Goal: Task Accomplishment & Management: Use online tool/utility

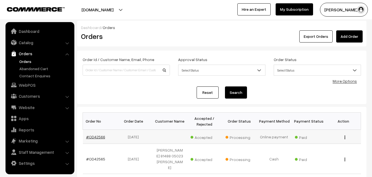
click at [95, 136] on link "#OD42566" at bounding box center [95, 136] width 19 height 5
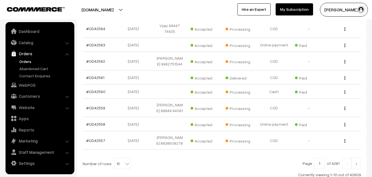
scroll to position [192, 0]
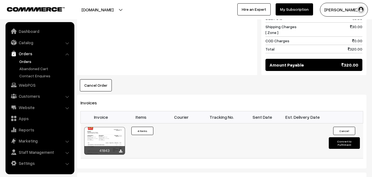
click at [109, 129] on div at bounding box center [104, 141] width 41 height 28
click at [26, 58] on li "Orders Orders" at bounding box center [40, 63] width 66 height 30
click at [26, 59] on link "Orders" at bounding box center [45, 61] width 55 height 6
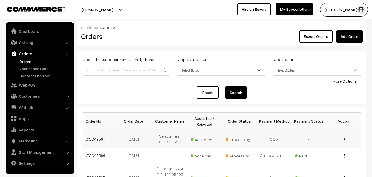
click at [91, 137] on link "#OD42567" at bounding box center [95, 138] width 19 height 5
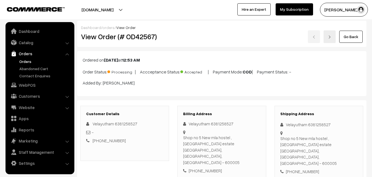
scroll to position [248, 0]
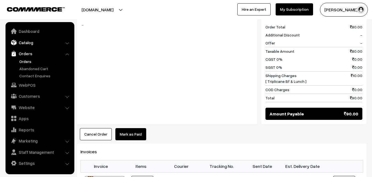
click at [23, 42] on link "Catalog" at bounding box center [40, 42] width 66 height 10
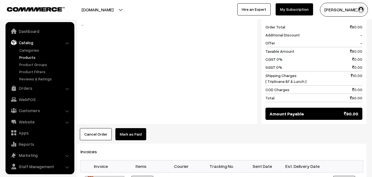
click at [25, 58] on link "Products" at bounding box center [45, 57] width 55 height 6
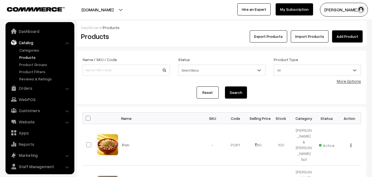
scroll to position [14, 0]
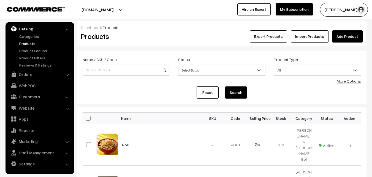
click at [348, 78] on div "More Options" at bounding box center [349, 81] width 24 height 6
click at [355, 82] on link "More Options" at bounding box center [349, 81] width 24 height 5
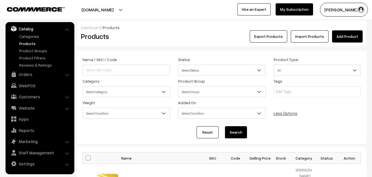
click at [127, 92] on span "Select Category" at bounding box center [126, 92] width 87 height 10
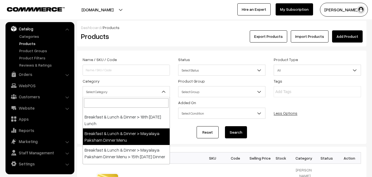
scroll to position [55, 0]
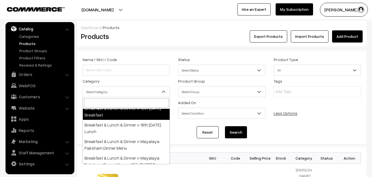
drag, startPoint x: 126, startPoint y: 116, endPoint x: 145, endPoint y: 115, distance: 18.5
select select "91"
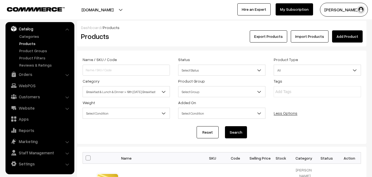
click at [232, 132] on button "Search" at bounding box center [236, 132] width 22 height 12
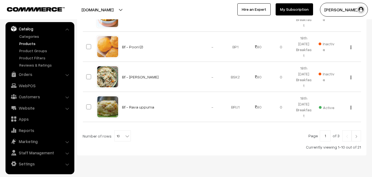
scroll to position [371, 0]
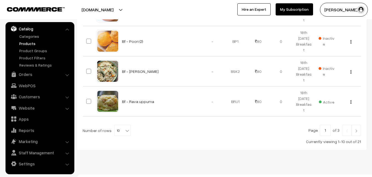
click at [125, 128] on b at bounding box center [128, 131] width 6 height 6
select select "70"
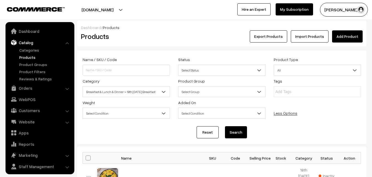
scroll to position [14, 0]
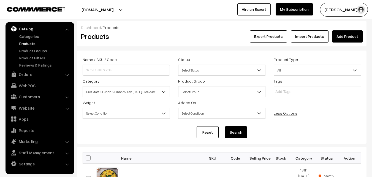
click at [89, 158] on span at bounding box center [88, 157] width 5 height 5
click at [87, 158] on input "checkbox" at bounding box center [85, 158] width 4 height 4
checkbox input "true"
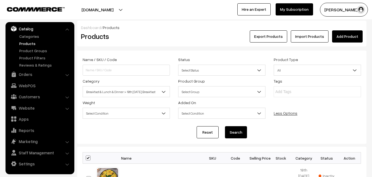
checkbox input "true"
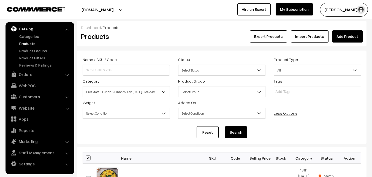
checkbox input "true"
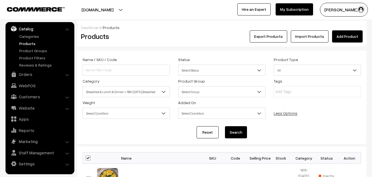
checkbox input "true"
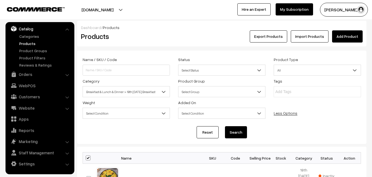
checkbox input "true"
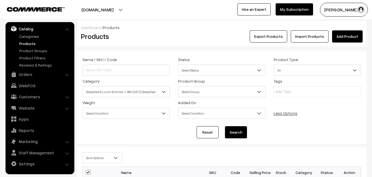
click at [93, 156] on span "Bulk Options" at bounding box center [102, 158] width 39 height 10
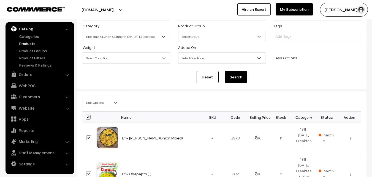
click at [107, 102] on span "Bulk Options" at bounding box center [102, 103] width 39 height 10
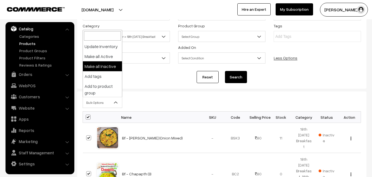
scroll to position [0, 0]
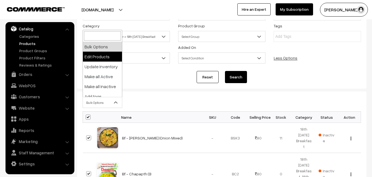
select select "editProduct"
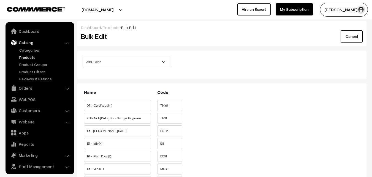
scroll to position [14, 0]
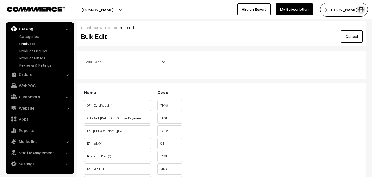
click at [120, 64] on span "Add Fields" at bounding box center [126, 62] width 87 height 10
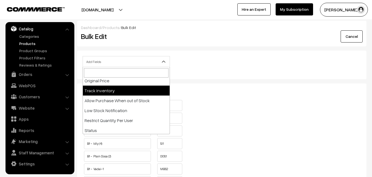
scroll to position [83, 0]
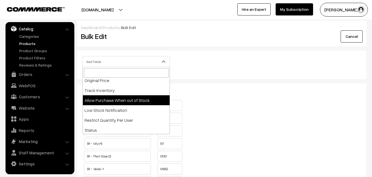
select select "allow-purchase"
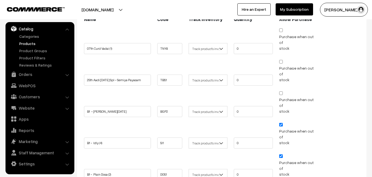
scroll to position [110, 0]
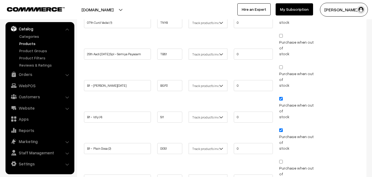
click at [282, 97] on input "Purchase when out of stock" at bounding box center [281, 99] width 4 height 4
checkbox input "false"
click at [282, 128] on input "Purchase when out of stock" at bounding box center [281, 130] width 4 height 4
checkbox input "false"
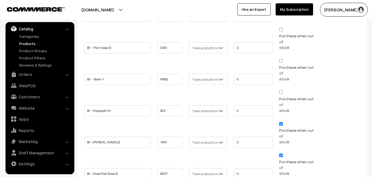
scroll to position [220, 0]
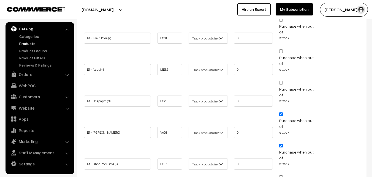
click at [280, 112] on input "Purchase when out of stock" at bounding box center [281, 114] width 4 height 4
checkbox input "false"
click at [281, 144] on input "Purchase when out of stock" at bounding box center [281, 146] width 4 height 4
checkbox input "false"
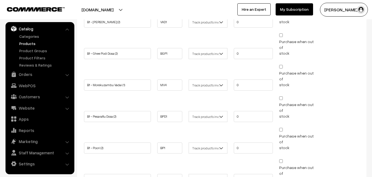
checkbox input "false"
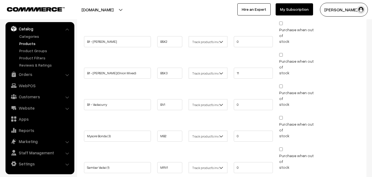
scroll to position [533, 0]
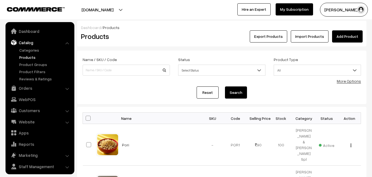
scroll to position [14, 0]
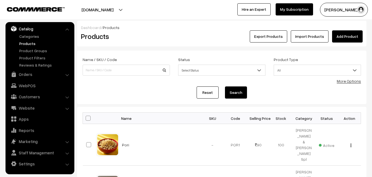
click at [343, 83] on div "More Options" at bounding box center [349, 81] width 24 height 6
click at [343, 80] on link "More Options" at bounding box center [349, 81] width 24 height 5
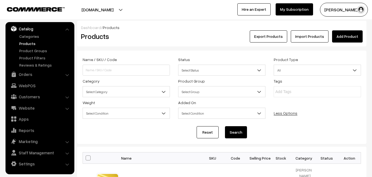
click at [101, 95] on span "Select Category" at bounding box center [126, 92] width 87 height 10
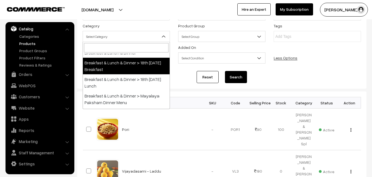
scroll to position [55, 0]
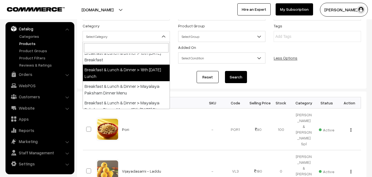
select select "95"
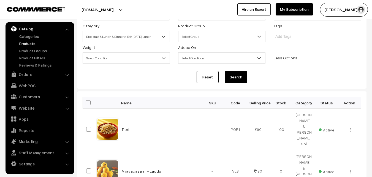
click at [240, 76] on button "Search" at bounding box center [236, 77] width 22 height 12
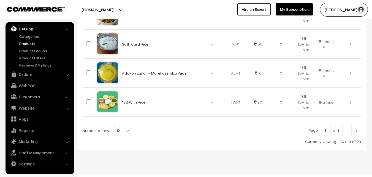
scroll to position [371, 0]
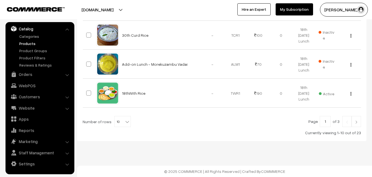
click at [120, 121] on span "10" at bounding box center [123, 121] width 16 height 11
select select "100"
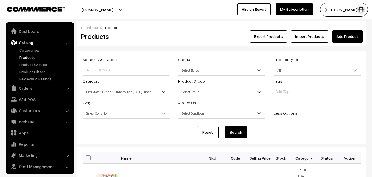
scroll to position [14, 0]
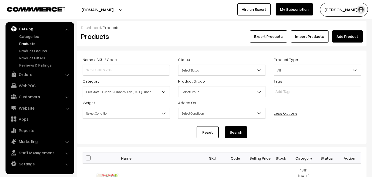
click at [89, 158] on span at bounding box center [88, 157] width 5 height 5
click at [87, 158] on input "checkbox" at bounding box center [85, 158] width 4 height 4
checkbox input "true"
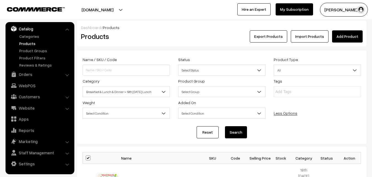
checkbox input "true"
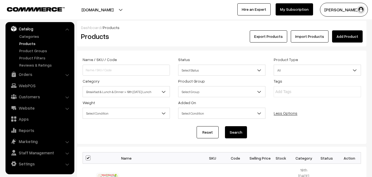
checkbox input "true"
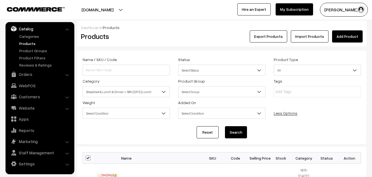
checkbox input "true"
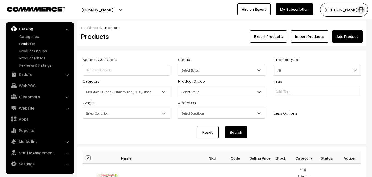
checkbox input "true"
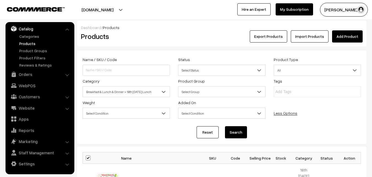
checkbox input "true"
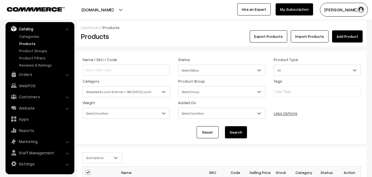
click at [92, 156] on span "Bulk Options" at bounding box center [102, 158] width 39 height 10
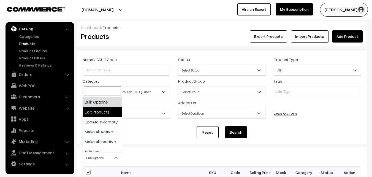
select select "editProduct"
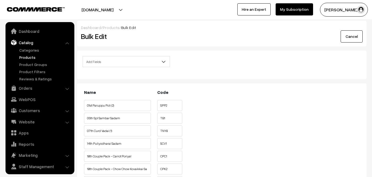
scroll to position [14, 0]
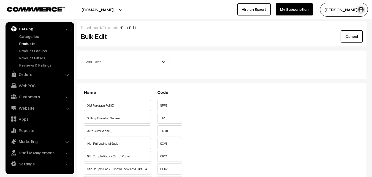
click at [117, 64] on span "Add Fields" at bounding box center [126, 62] width 87 height 10
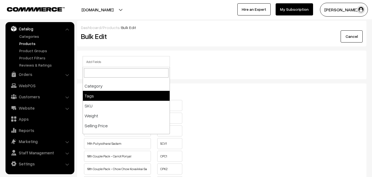
scroll to position [83, 0]
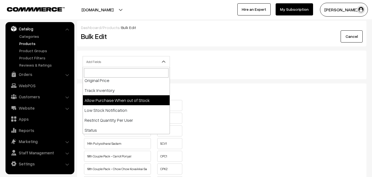
select select "allow-purchase"
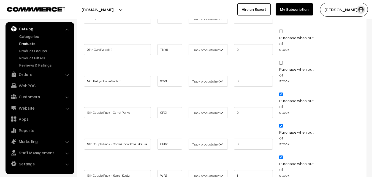
scroll to position [193, 0]
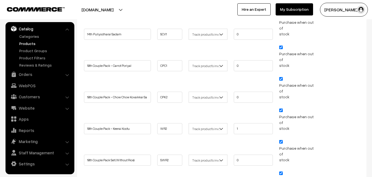
click at [281, 108] on input "Purchase when out of stock" at bounding box center [281, 110] width 4 height 4
checkbox input "false"
click at [282, 77] on input "Purchase when out of stock" at bounding box center [281, 79] width 4 height 4
checkbox input "false"
click at [282, 45] on input "Purchase when out of stock" at bounding box center [281, 47] width 4 height 4
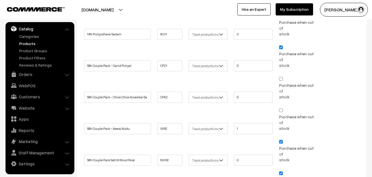
checkbox input "false"
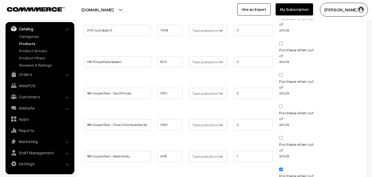
scroll to position [220, 0]
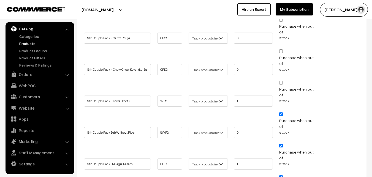
click at [281, 112] on input "Purchase when out of stock" at bounding box center [281, 114] width 4 height 4
checkbox input "false"
click at [281, 144] on input "Purchase when out of stock" at bounding box center [281, 146] width 4 height 4
checkbox input "false"
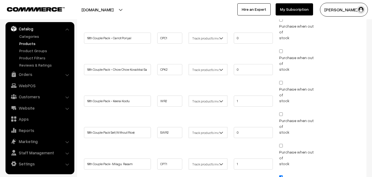
click at [281, 175] on input "Purchase when out of stock" at bounding box center [281, 177] width 4 height 4
checkbox input "false"
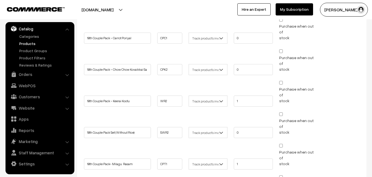
checkbox input "false"
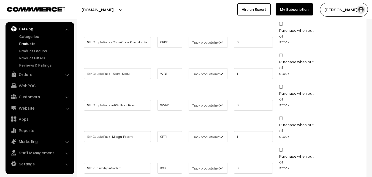
scroll to position [248, 0]
checkbox input "false"
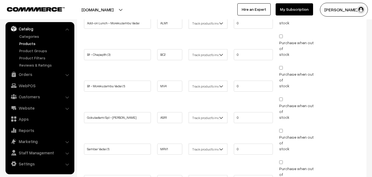
scroll to position [584, 0]
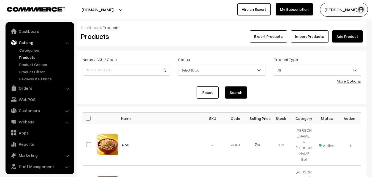
scroll to position [14, 0]
